Goal: Transaction & Acquisition: Purchase product/service

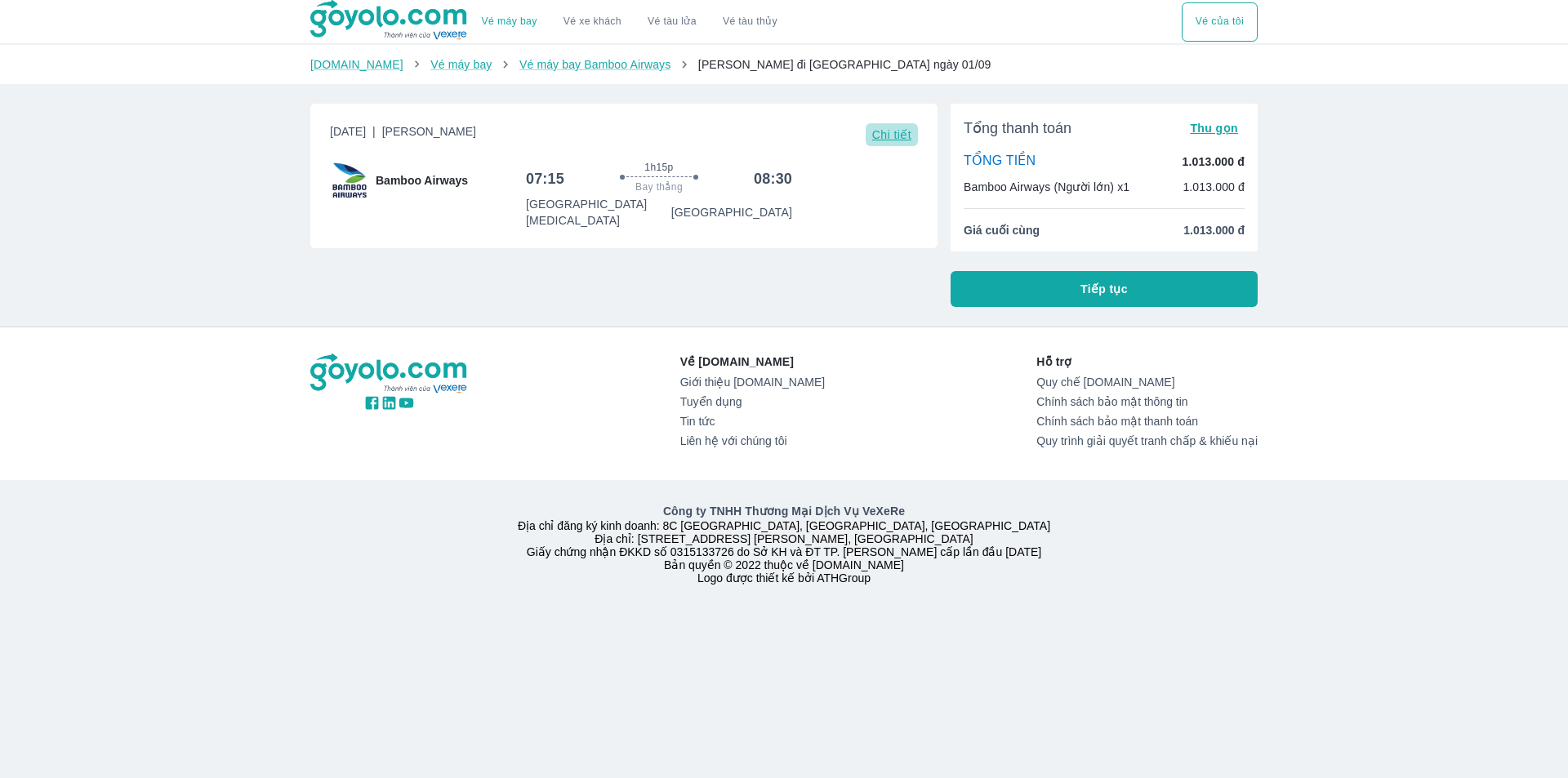
click at [885, 131] on span "Chi tiết" at bounding box center [892, 135] width 40 height 13
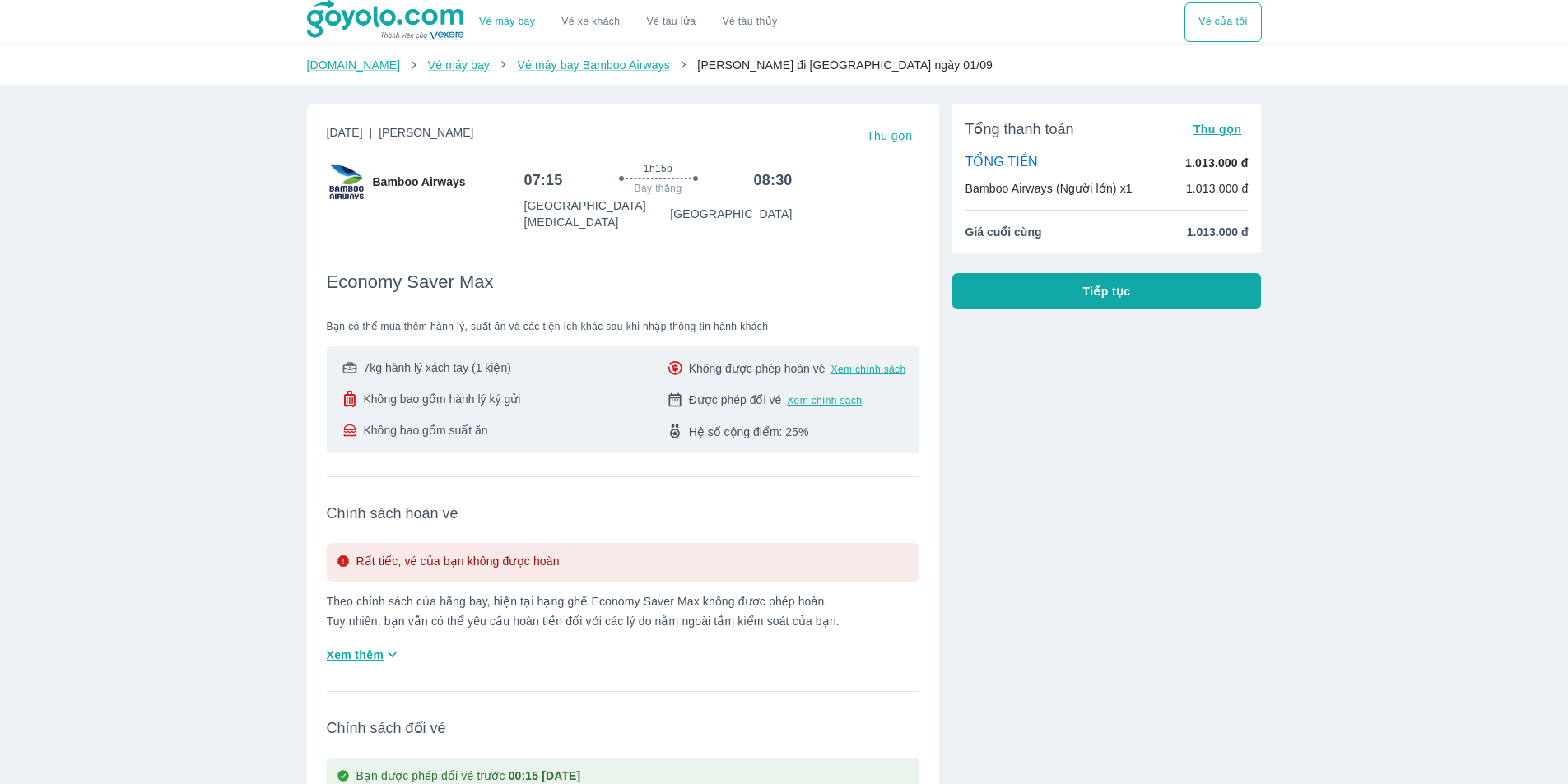
click at [1105, 287] on span "Tiếp tục" at bounding box center [1107, 291] width 48 height 16
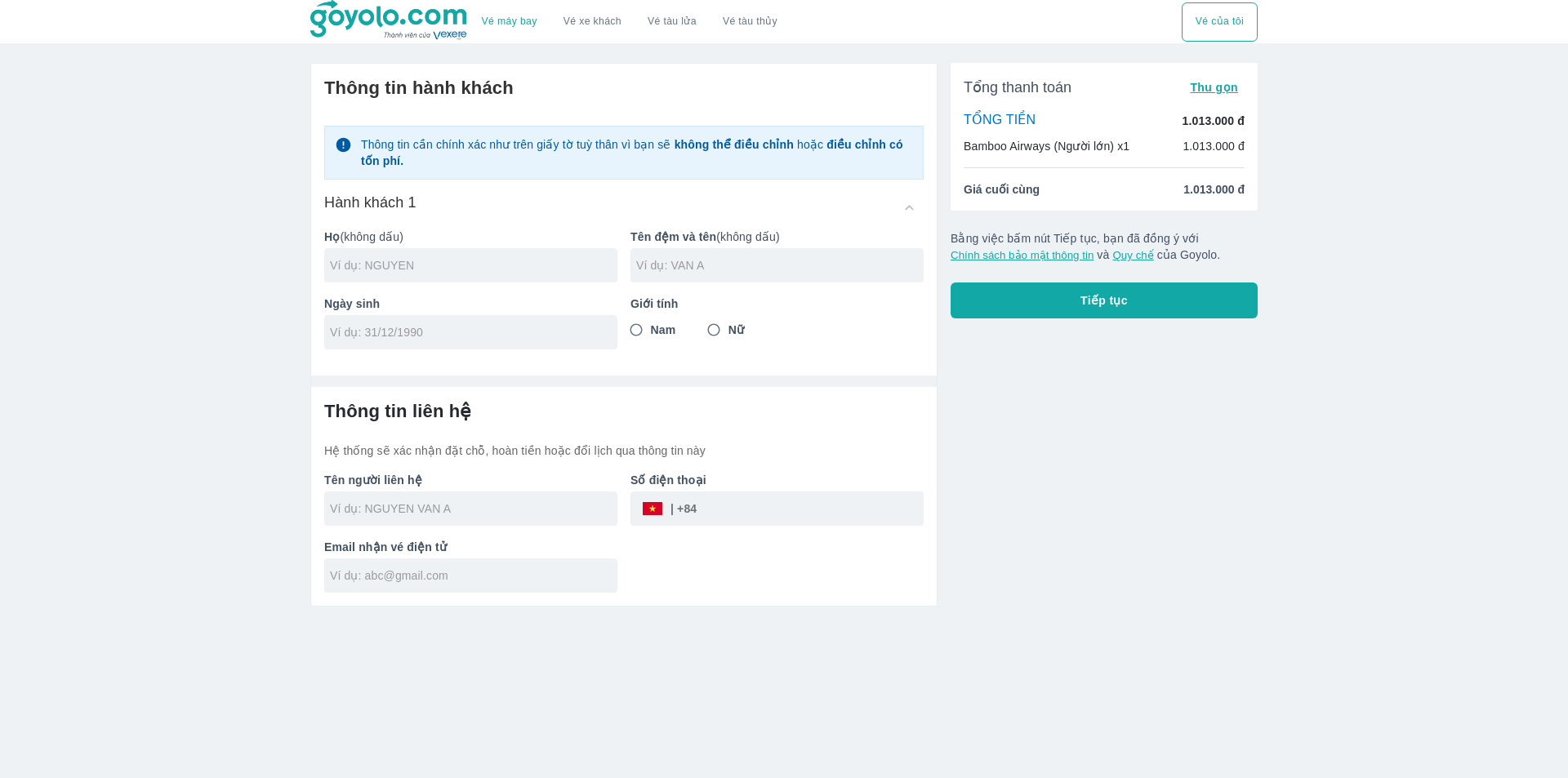
click at [370, 273] on input "text" at bounding box center [473, 264] width 287 height 16
drag, startPoint x: 434, startPoint y: 267, endPoint x: 343, endPoint y: 269, distance: 91.0
click at [343, 269] on input "LE [PERSON_NAME]" at bounding box center [473, 264] width 287 height 16
type input "LE"
click at [679, 265] on input "text" at bounding box center [779, 264] width 287 height 16
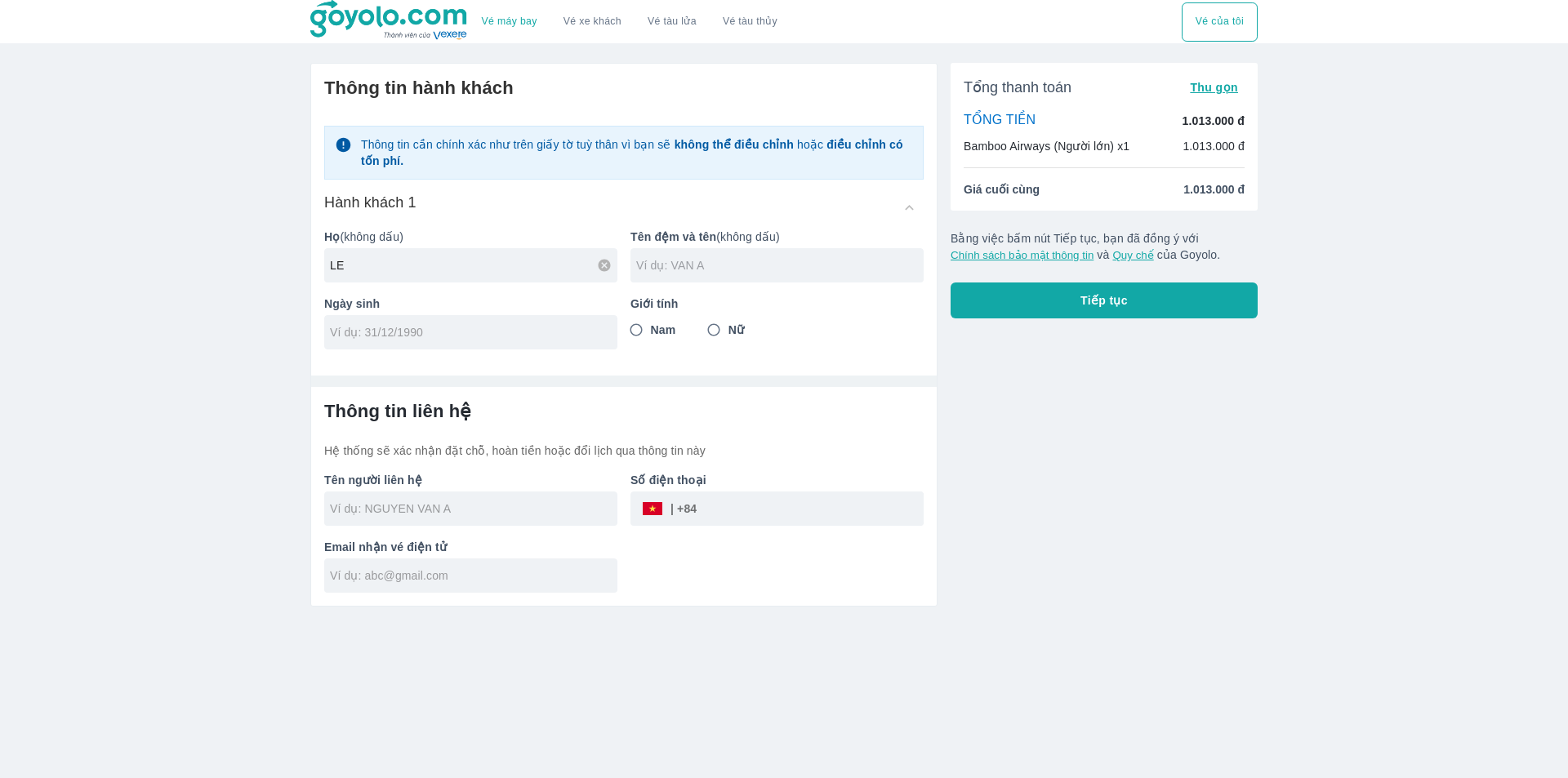
paste input "[PERSON_NAME]"
type input "[PERSON_NAME]"
click at [637, 324] on input "Nam" at bounding box center [636, 329] width 29 height 29
radio input "true"
click at [392, 337] on input "tel" at bounding box center [466, 332] width 271 height 16
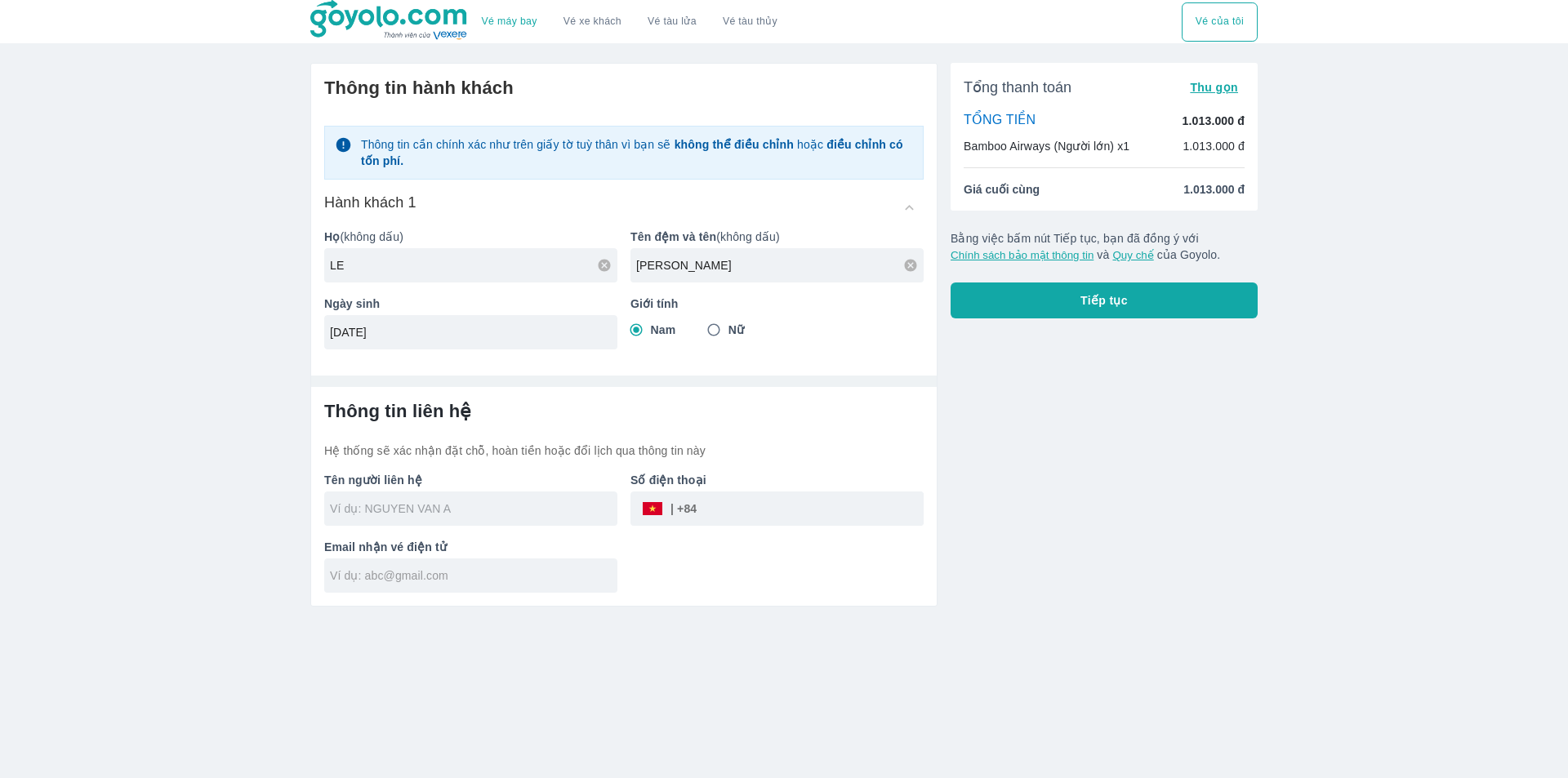
type input "[DATE]"
click at [449, 516] on input "text" at bounding box center [473, 508] width 287 height 16
type input "LE"
type input "LE [PERSON_NAME]"
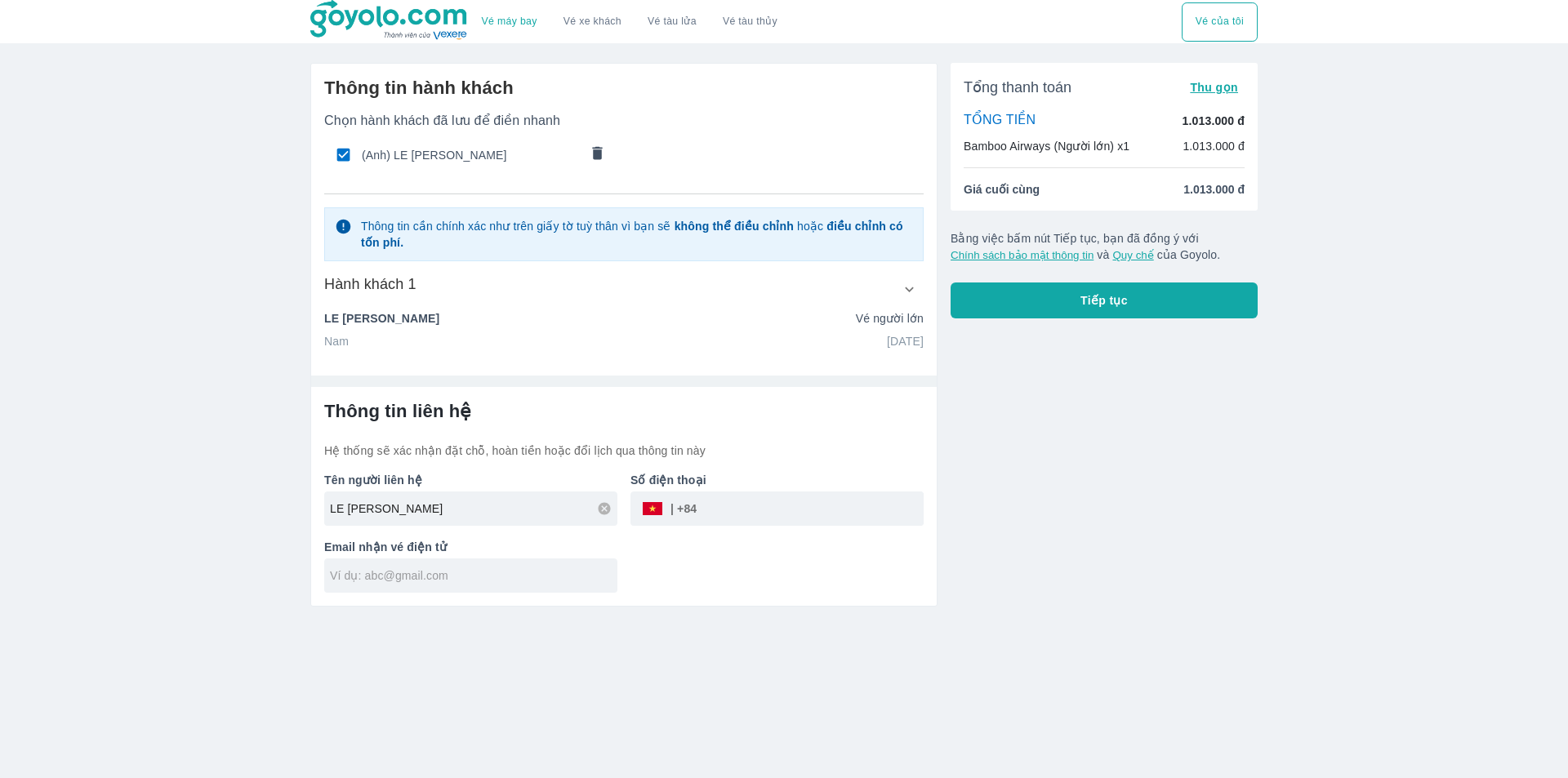
click at [729, 513] on input "tel" at bounding box center [810, 509] width 227 height 40
type input "0987978115"
click at [450, 582] on input "text" at bounding box center [473, 575] width 287 height 16
type input "[EMAIL_ADDRESS][DOMAIN_NAME]"
click at [1087, 296] on span "Tiếp tục" at bounding box center [1104, 300] width 47 height 16
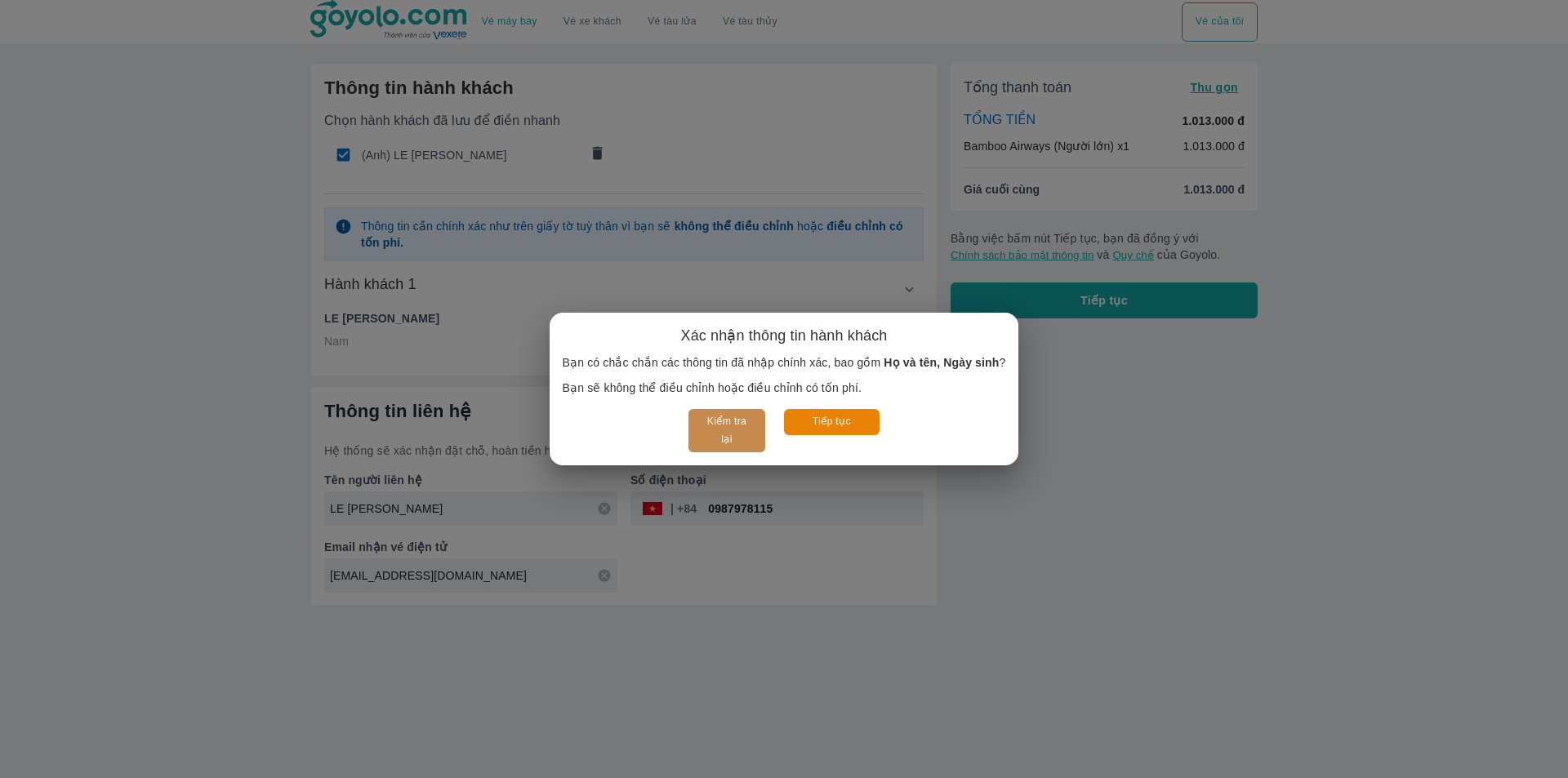
click at [702, 417] on button "Kiểm tra lại" at bounding box center [726, 430] width 76 height 43
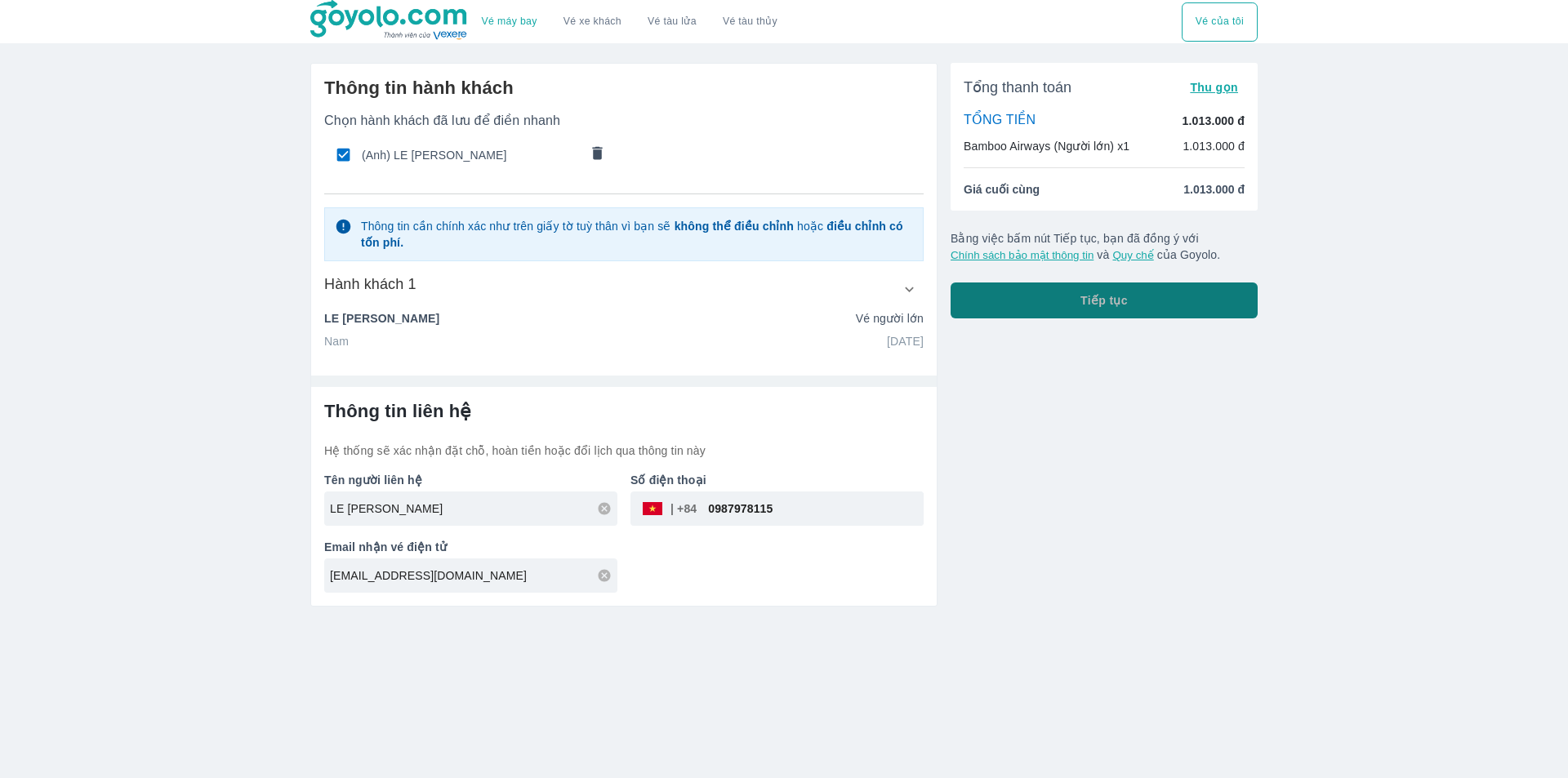
click at [1102, 295] on span "Tiếp tục" at bounding box center [1104, 300] width 47 height 16
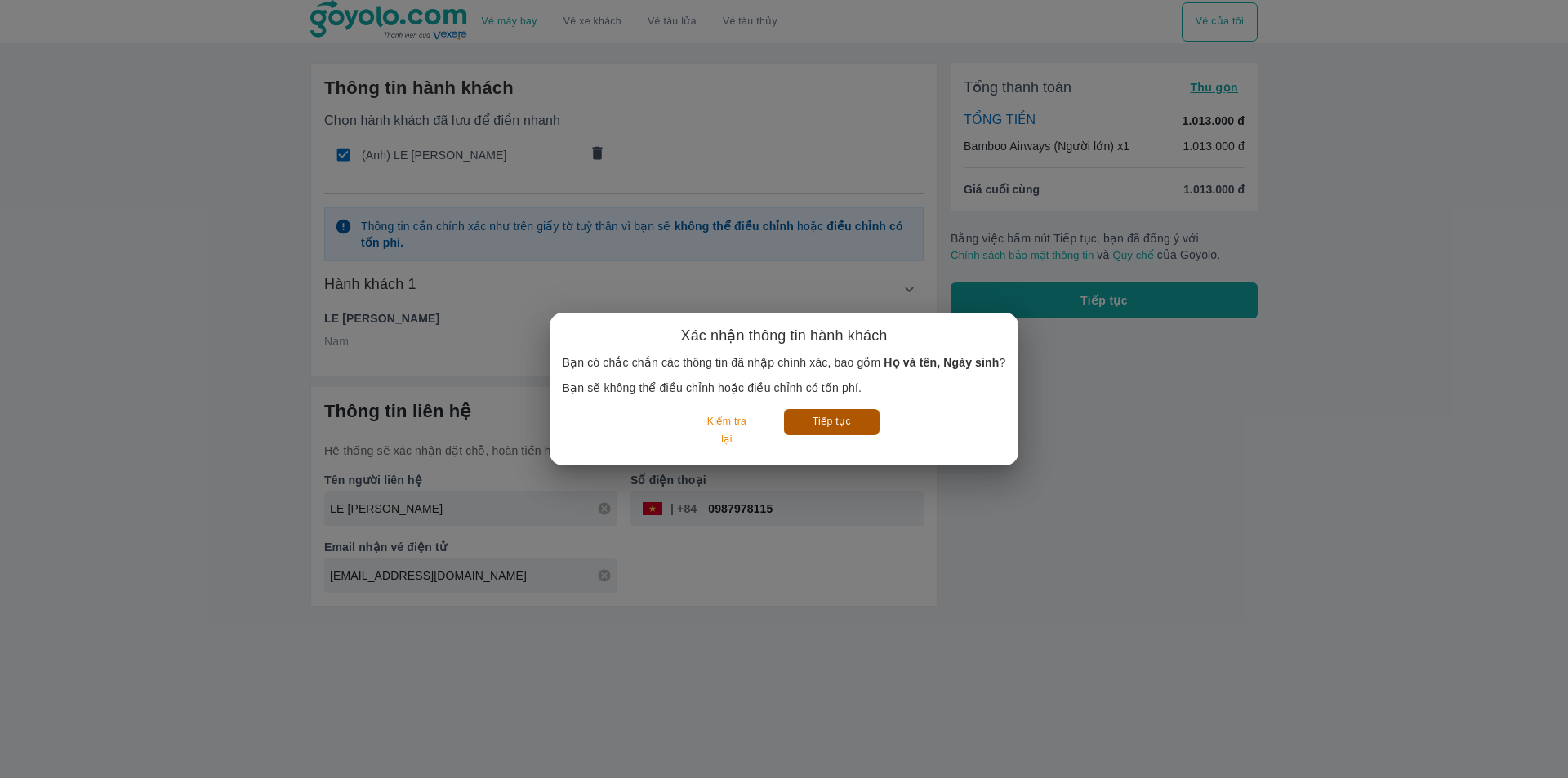
click at [844, 412] on button "Tiếp tục" at bounding box center [831, 422] width 95 height 25
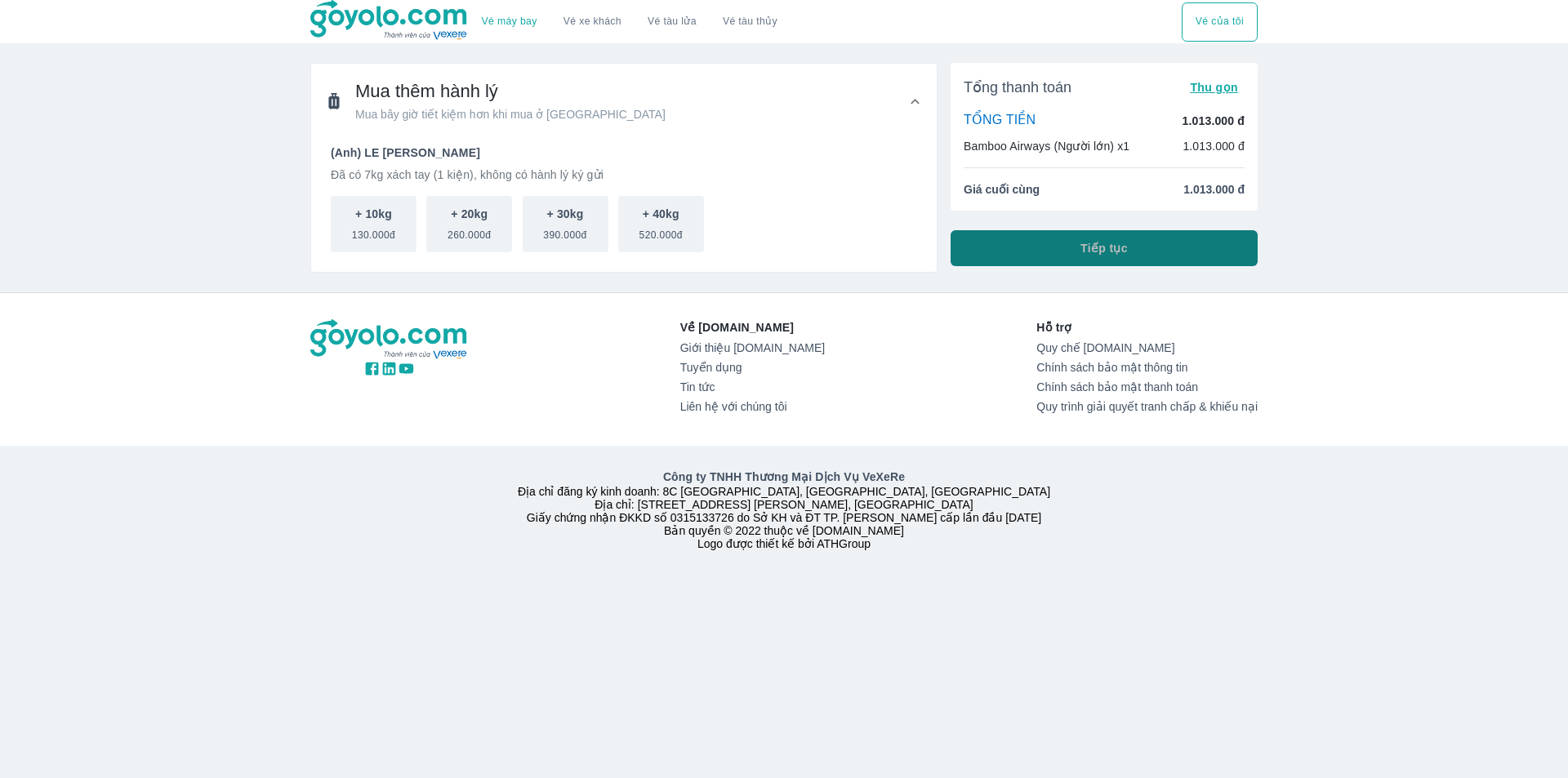
click at [1130, 243] on button "Tiếp tục" at bounding box center [1104, 248] width 307 height 36
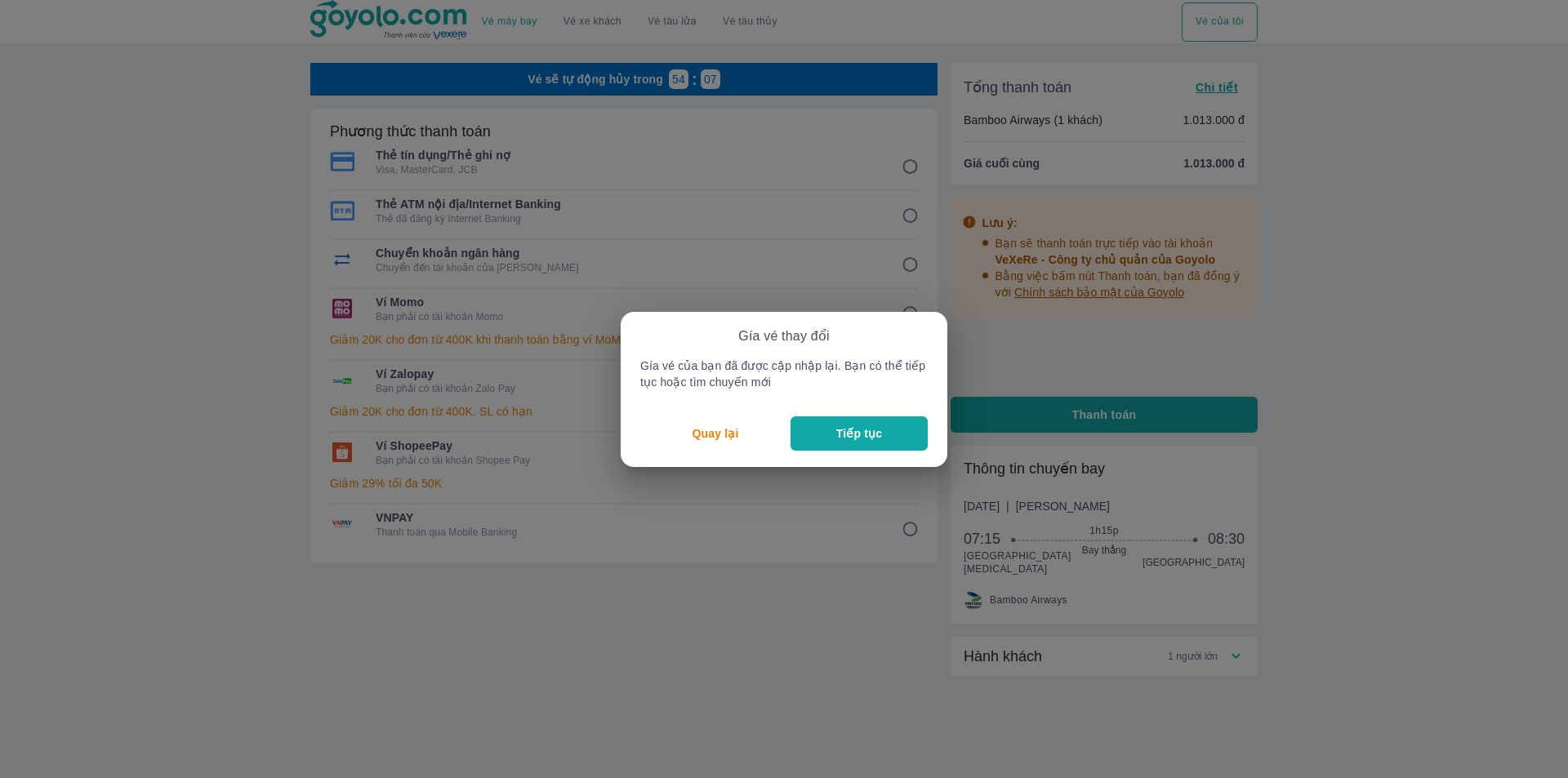
click at [861, 434] on p "Tiếp tục" at bounding box center [859, 433] width 45 height 16
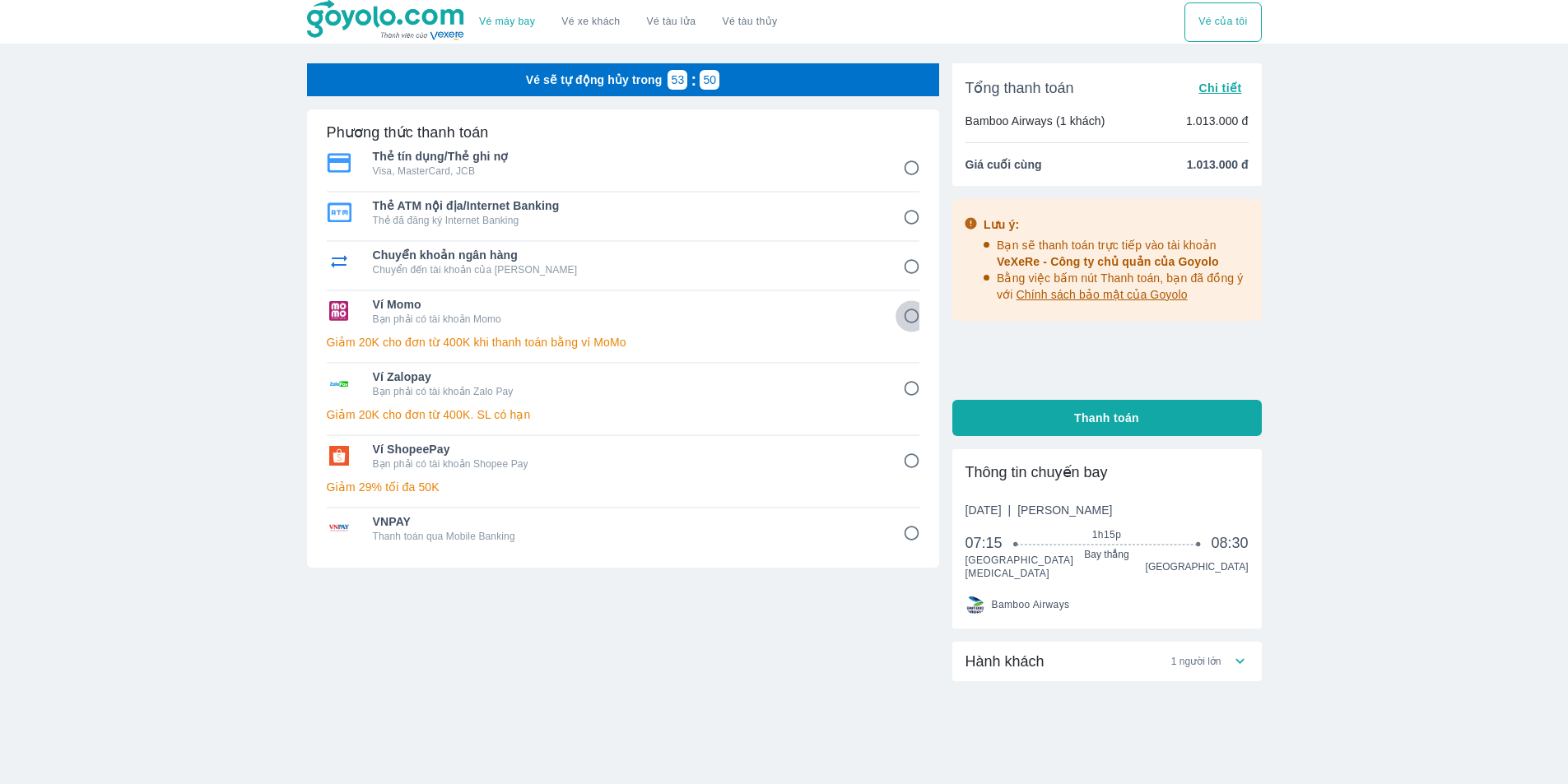
click at [910, 314] on input "4" at bounding box center [912, 316] width 32 height 32
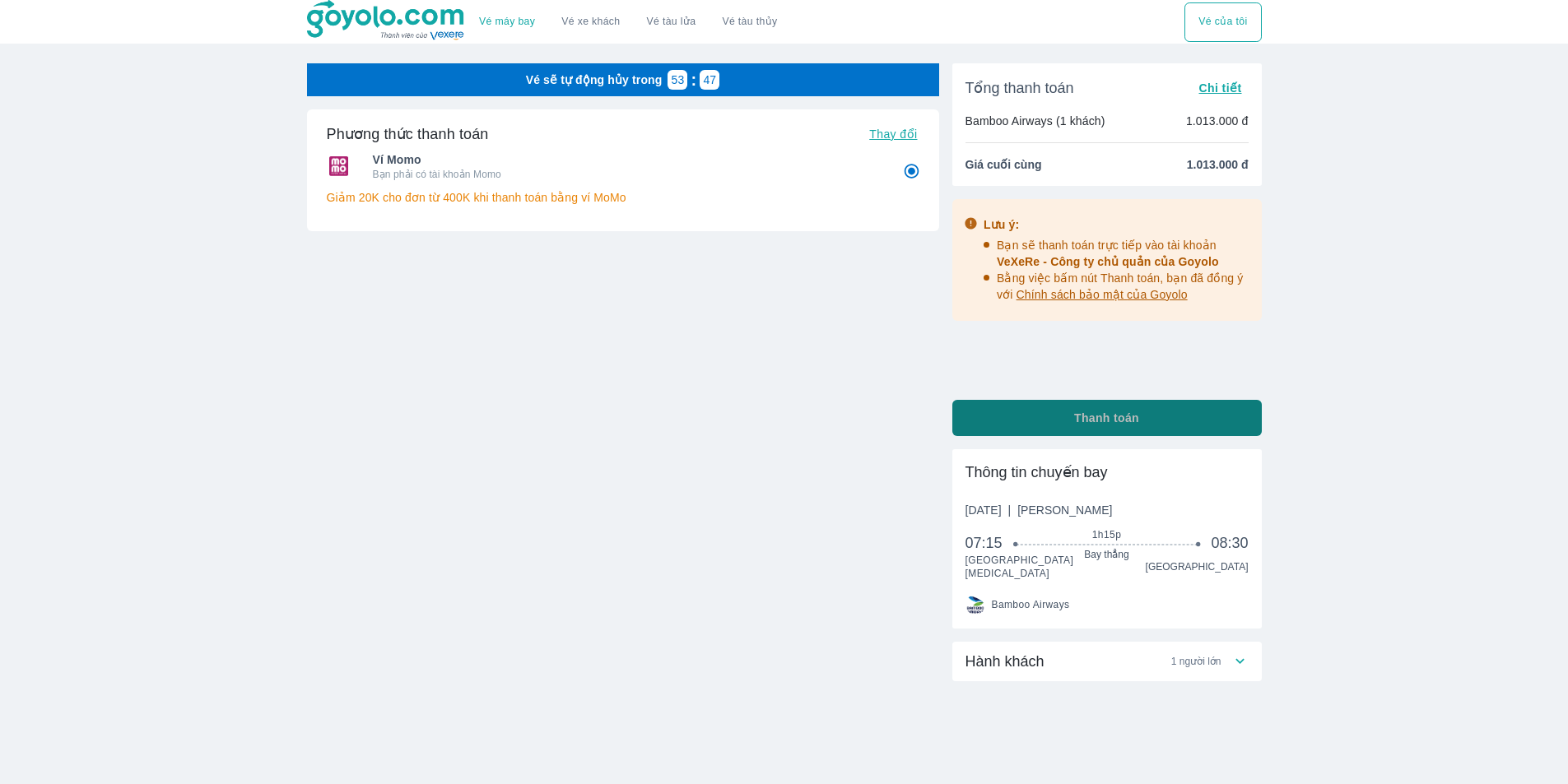
click at [1096, 420] on span "Thanh toán" at bounding box center [1106, 417] width 65 height 16
radio input "true"
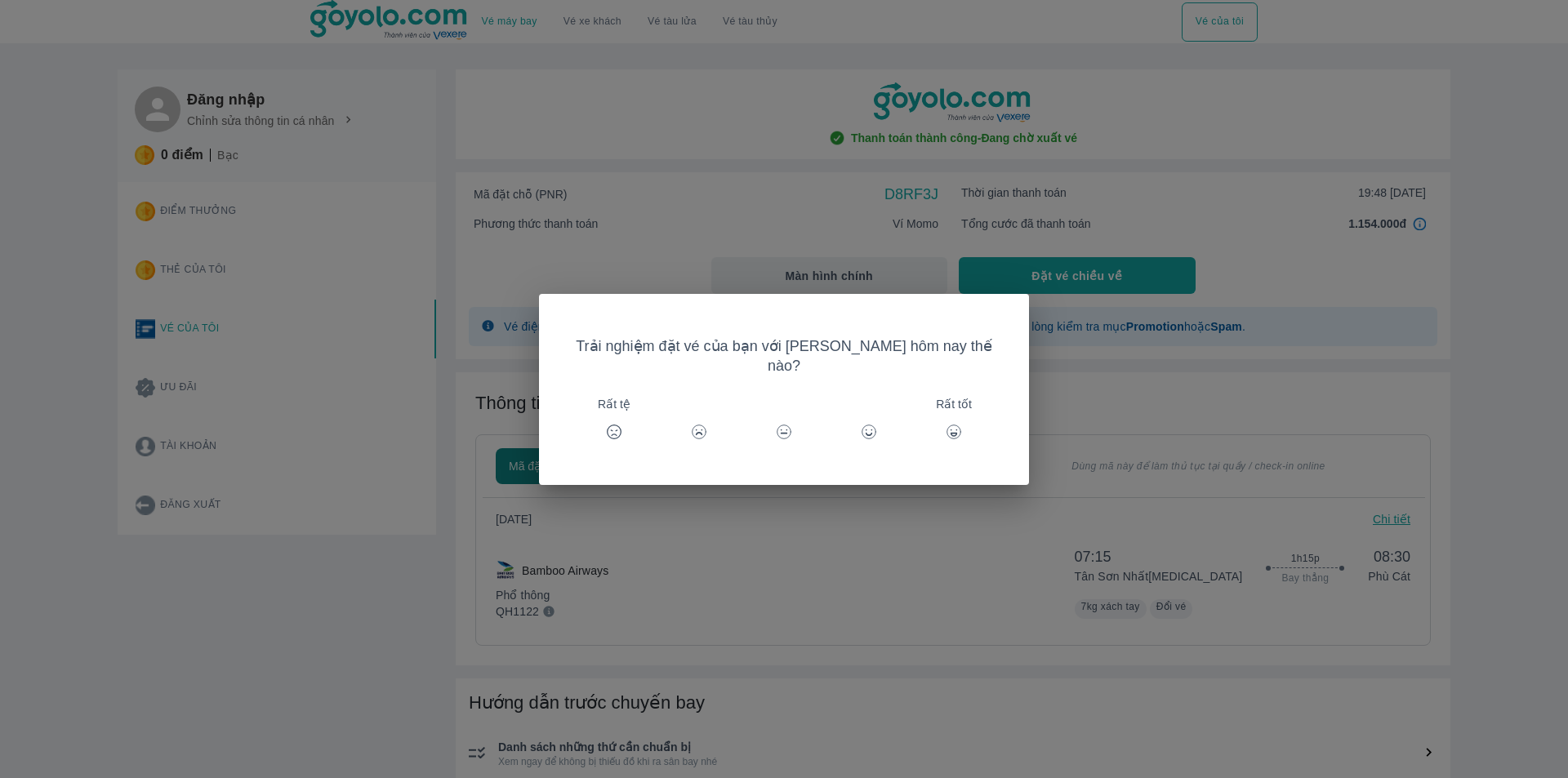
click at [946, 424] on icon at bounding box center [953, 431] width 16 height 16
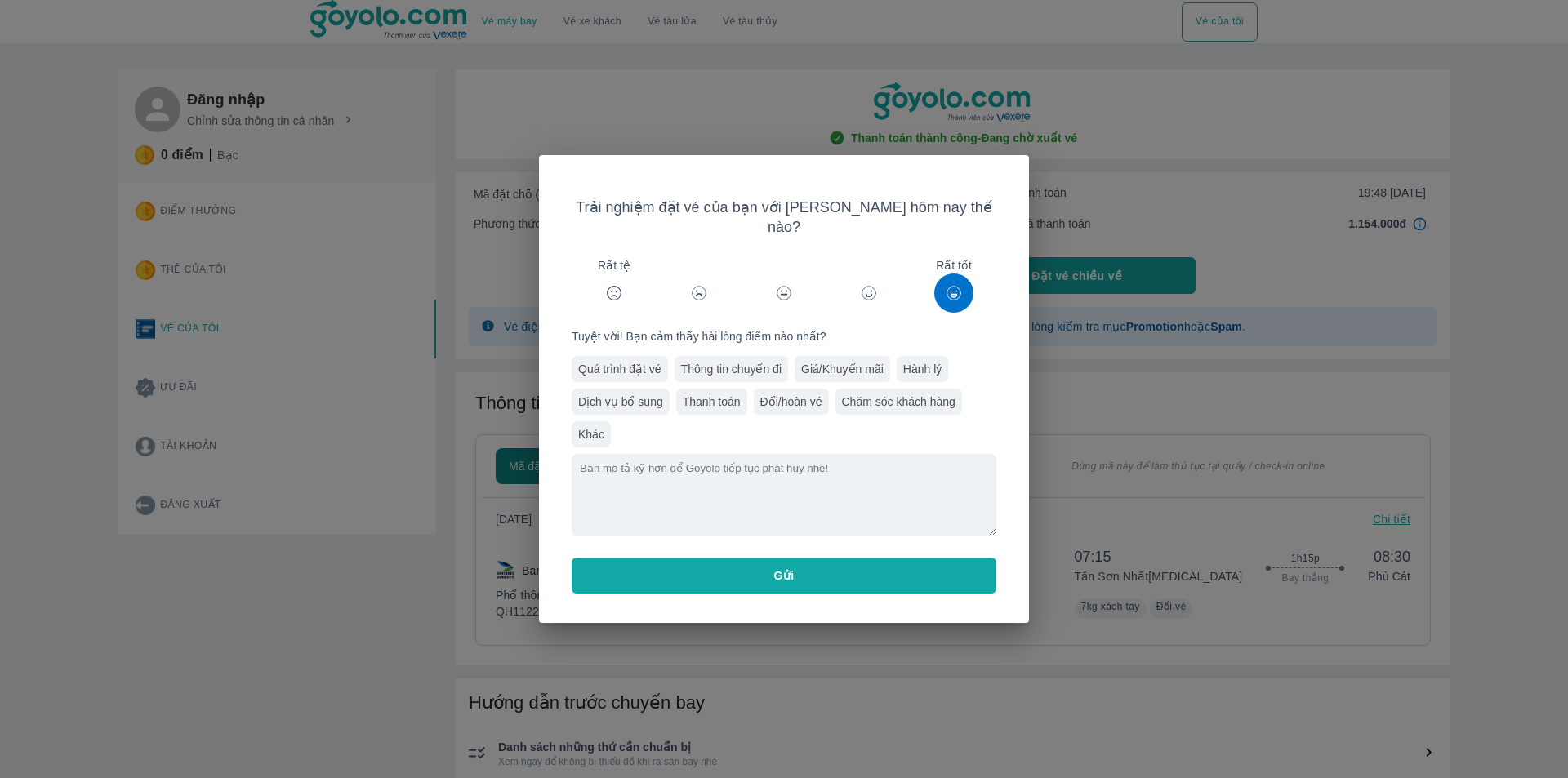
click at [787, 572] on span "Gửi" at bounding box center [784, 575] width 20 height 16
